Goal: Check status

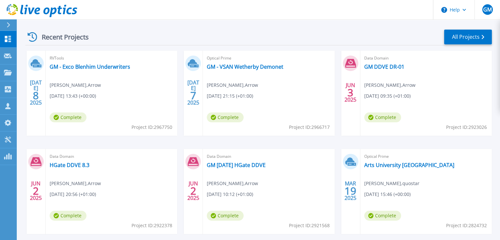
scroll to position [124, 0]
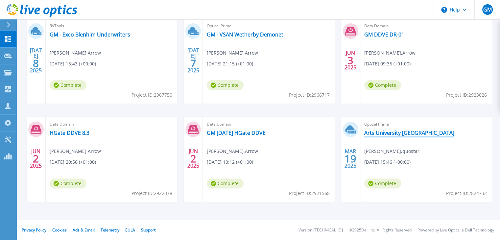
click at [380, 132] on link "Arts University [GEOGRAPHIC_DATA]" at bounding box center [410, 133] width 90 height 7
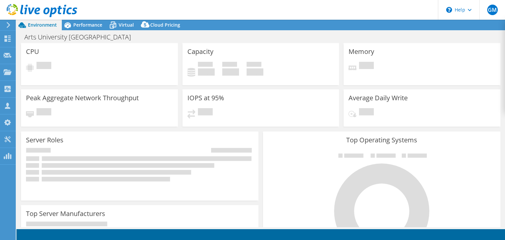
select select "USD"
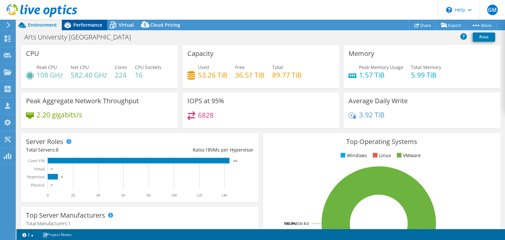
click at [85, 28] on div "Performance" at bounding box center [84, 25] width 45 height 11
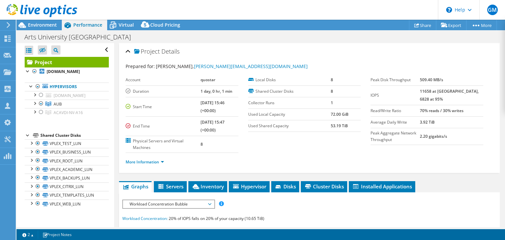
click at [85, 27] on span "Performance" at bounding box center [87, 25] width 29 height 6
click at [125, 24] on span "Virtual" at bounding box center [126, 25] width 15 height 6
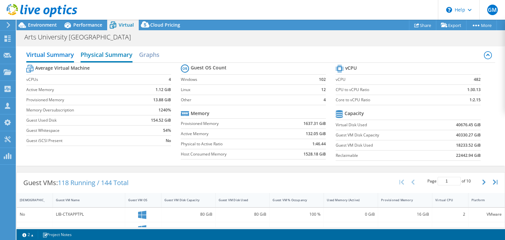
click at [104, 53] on h2 "Physical Summary" at bounding box center [107, 55] width 52 height 14
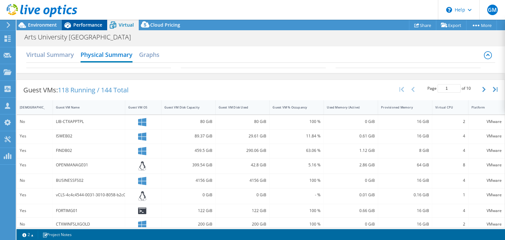
click at [82, 25] on span "Performance" at bounding box center [87, 25] width 29 height 6
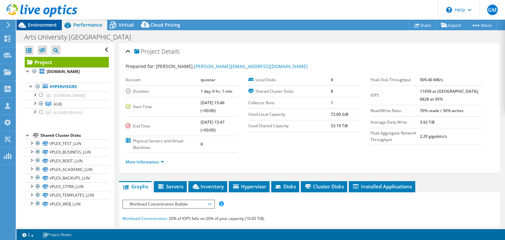
click at [38, 25] on span "Environment" at bounding box center [42, 25] width 29 height 6
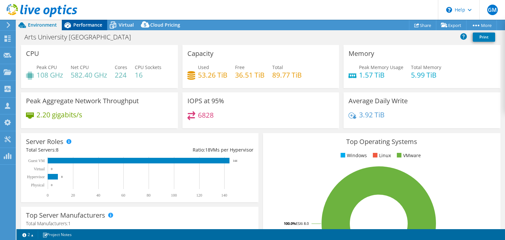
click at [75, 25] on span "Performance" at bounding box center [87, 25] width 29 height 6
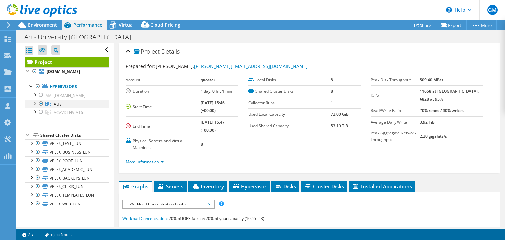
click at [36, 102] on div at bounding box center [34, 103] width 7 height 7
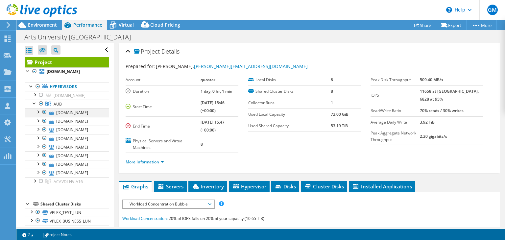
click at [37, 112] on div at bounding box center [38, 111] width 7 height 7
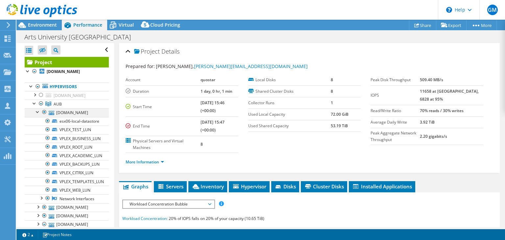
click at [37, 112] on div at bounding box center [38, 111] width 7 height 7
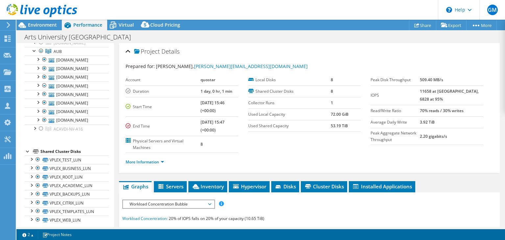
scroll to position [57, 0]
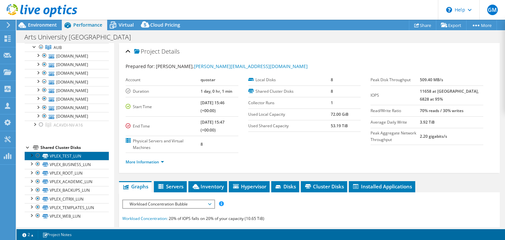
click at [59, 155] on link "VPLEX_TEST_LUN" at bounding box center [67, 156] width 84 height 9
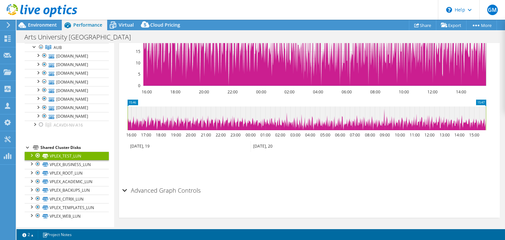
scroll to position [0, 0]
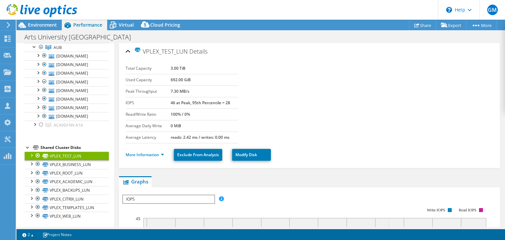
click at [30, 154] on div at bounding box center [31, 155] width 7 height 7
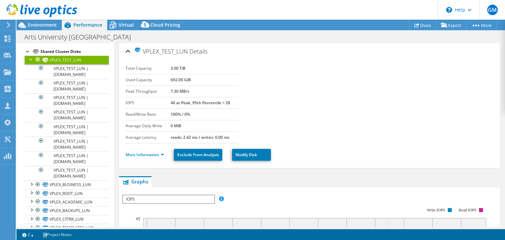
scroll to position [151, 0]
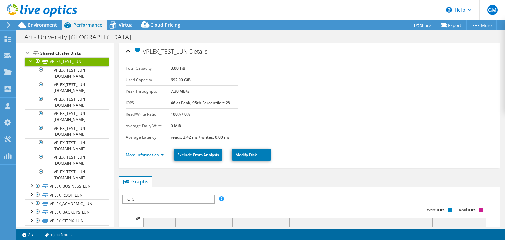
click at [30, 61] on div at bounding box center [31, 60] width 7 height 7
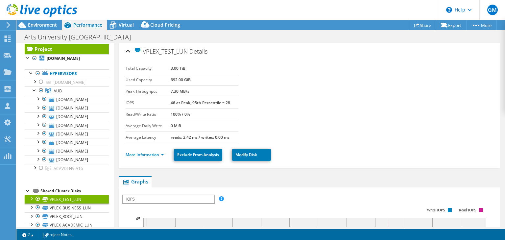
scroll to position [13, 0]
click at [34, 89] on div at bounding box center [34, 90] width 7 height 7
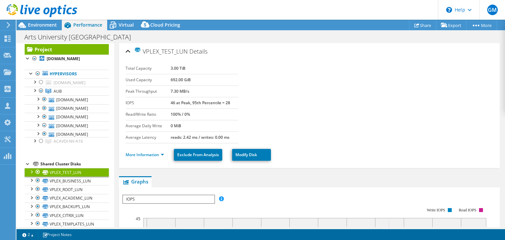
scroll to position [0, 0]
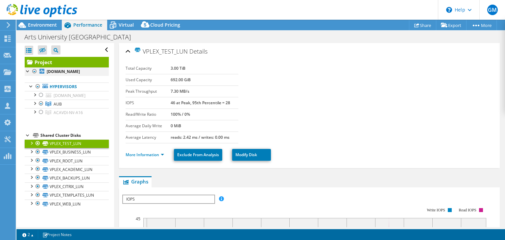
click at [28, 73] on div at bounding box center [28, 70] width 7 height 7
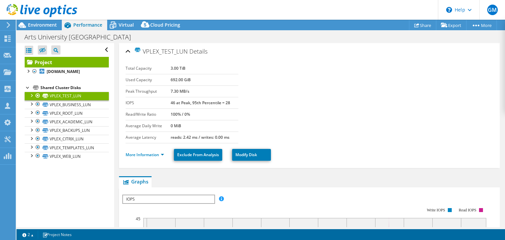
click at [26, 89] on div at bounding box center [28, 87] width 7 height 7
